Goal: Information Seeking & Learning: Compare options

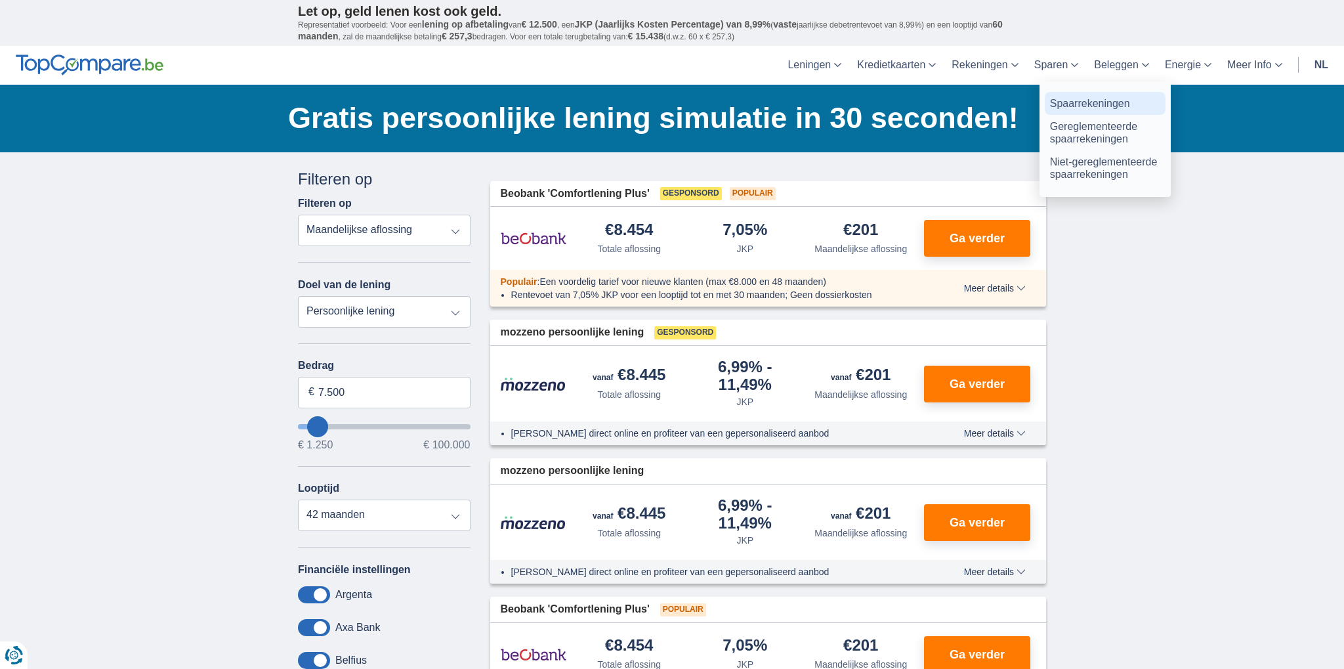
click at [1085, 101] on link "Spaarrekeningen" at bounding box center [1104, 103] width 121 height 23
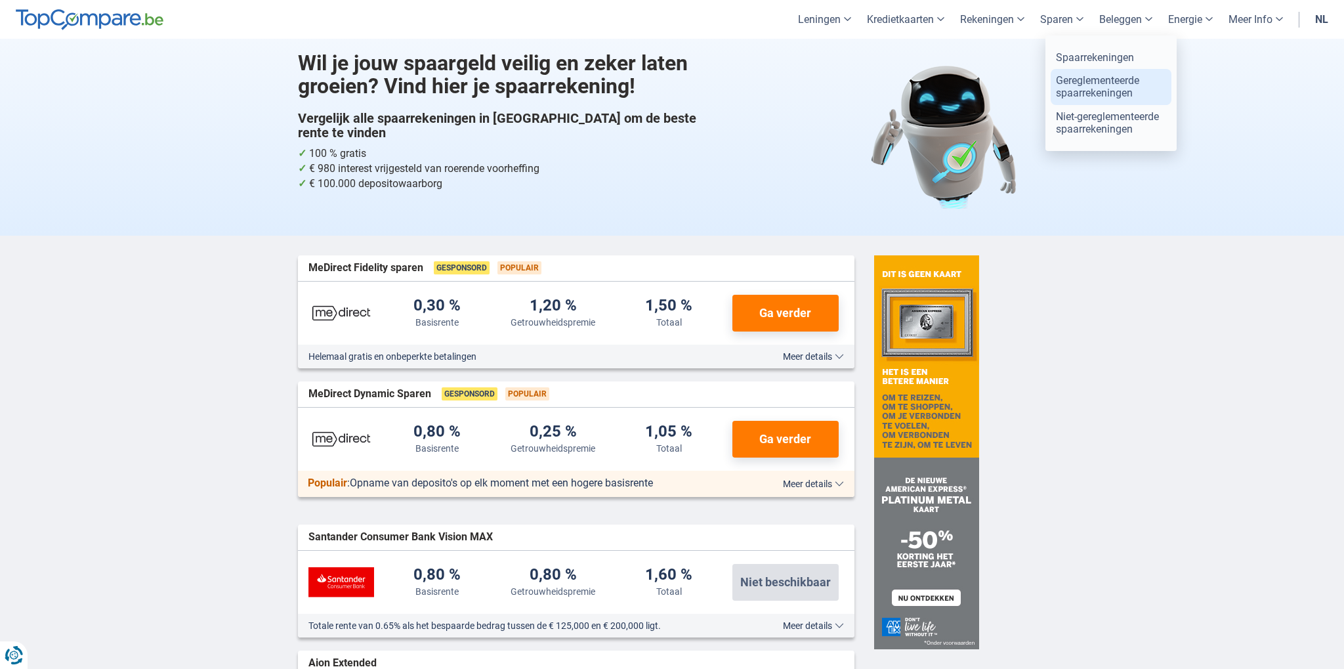
click at [1099, 87] on link "Gereglementeerde spaarrekeningen" at bounding box center [1110, 86] width 121 height 35
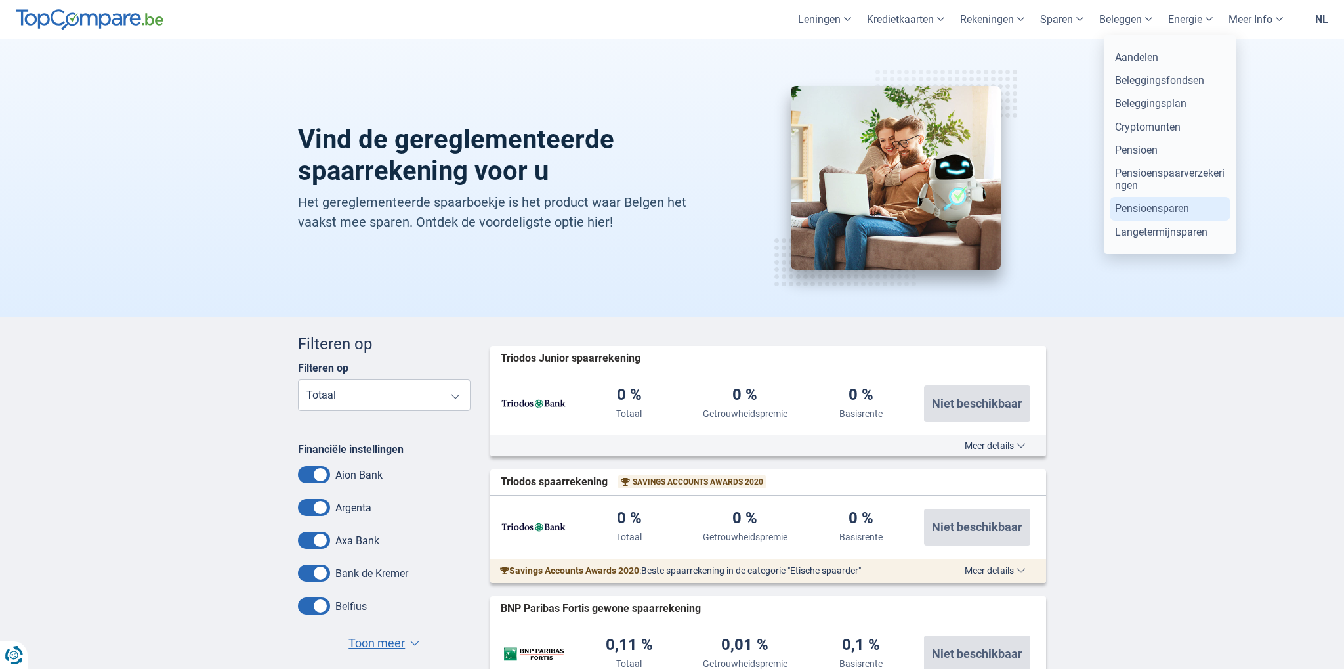
click at [1141, 215] on link "Pensioensparen" at bounding box center [1169, 208] width 121 height 23
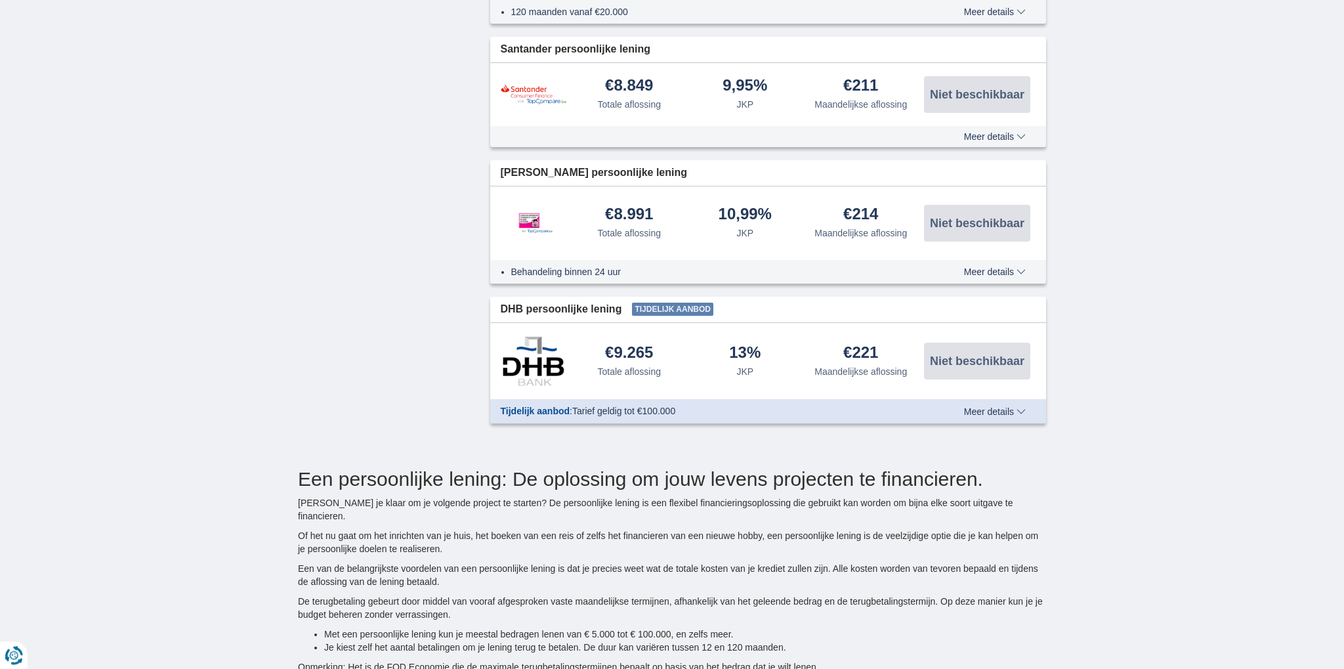
scroll to position [1455, 0]
